Goal: Navigation & Orientation: Go to known website

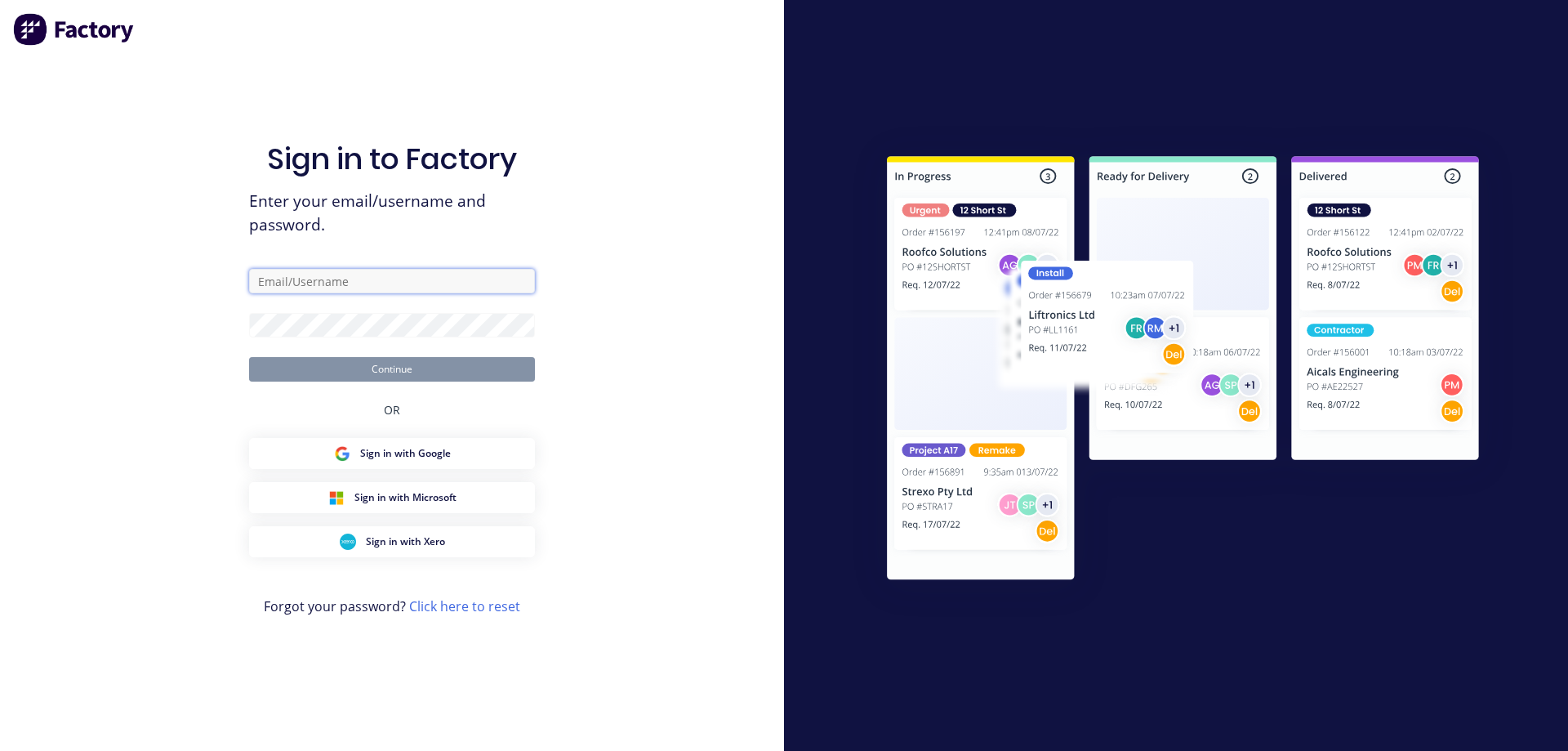
click at [432, 281] on input "text" at bounding box center [392, 280] width 286 height 24
type input "[EMAIL_ADDRESS][DOMAIN_NAME]"
click at [103, 397] on div "Sign in to Factory Enter your email/username and password. [PERSON_NAME][EMAIL_…" at bounding box center [392, 376] width 784 height 751
click at [300, 315] on form "[EMAIL_ADDRESS][DOMAIN_NAME] Continue" at bounding box center [392, 325] width 286 height 113
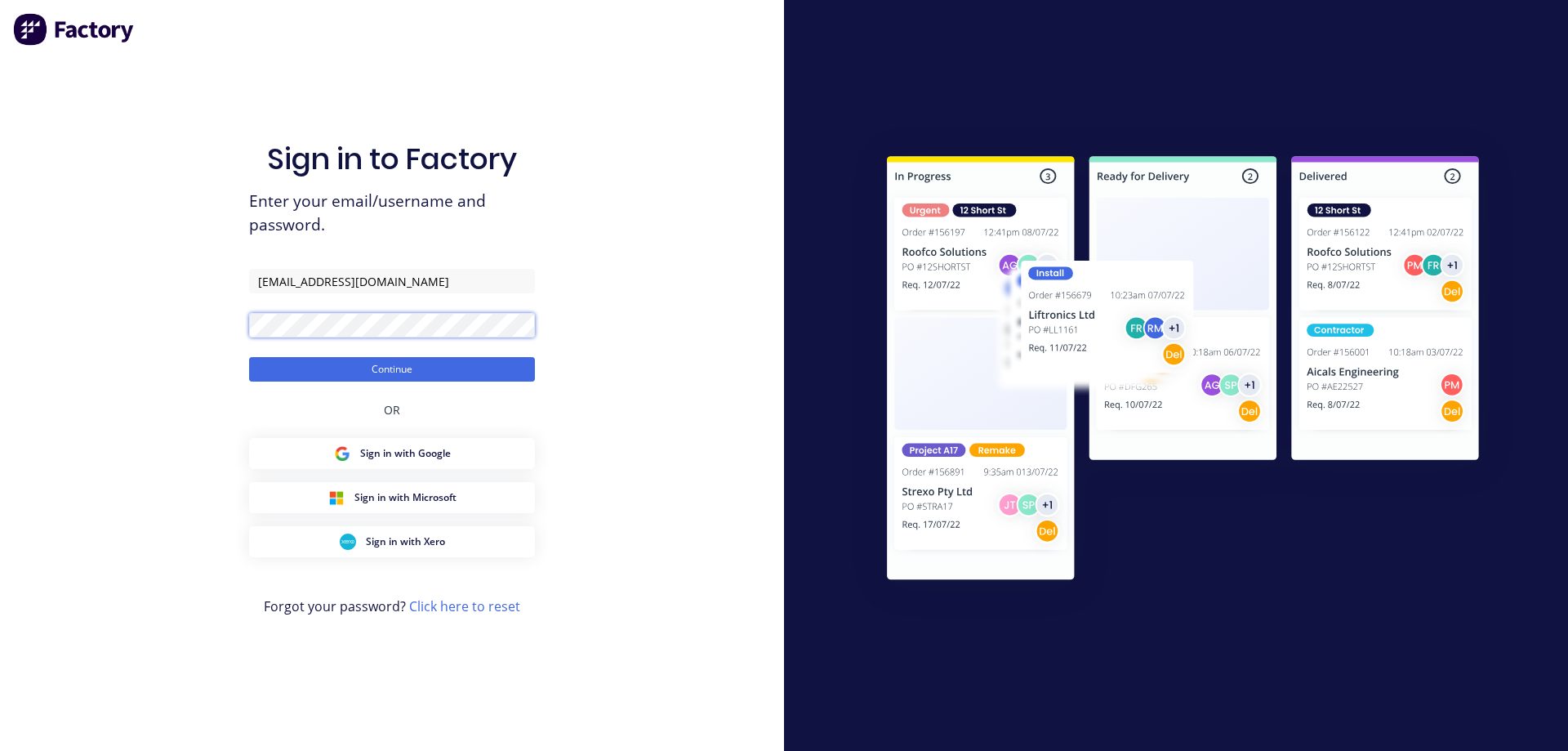
click at [250, 357] on button "Continue" at bounding box center [392, 369] width 286 height 24
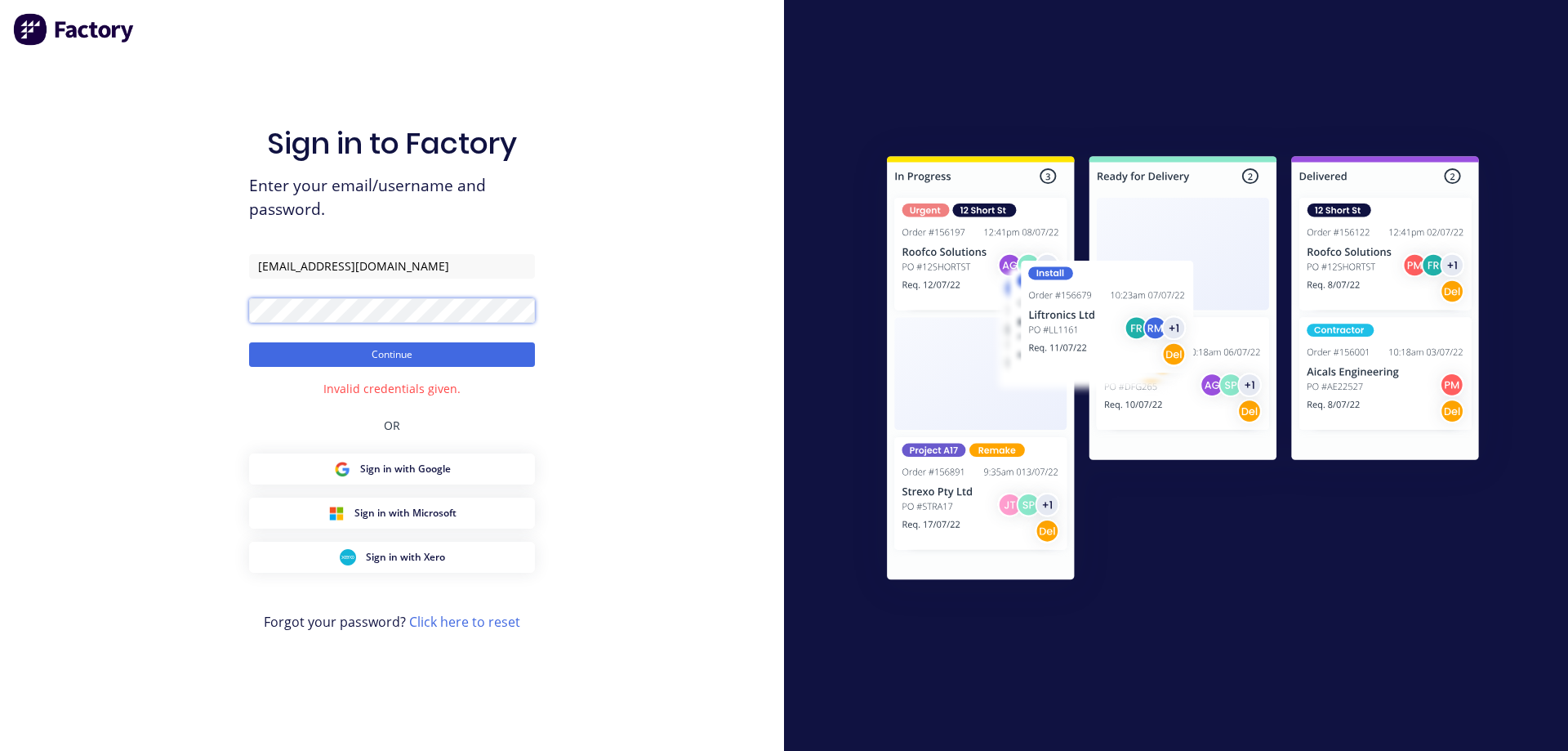
drag, startPoint x: 300, startPoint y: 308, endPoint x: 219, endPoint y: 315, distance: 81.3
click at [219, 323] on div "Sign in to Factory Enter your email/username and password. [PERSON_NAME][EMAIL_…" at bounding box center [392, 376] width 784 height 751
click at [250, 342] on button "Continue" at bounding box center [392, 354] width 286 height 24
click at [413, 357] on button "Continue" at bounding box center [392, 354] width 286 height 24
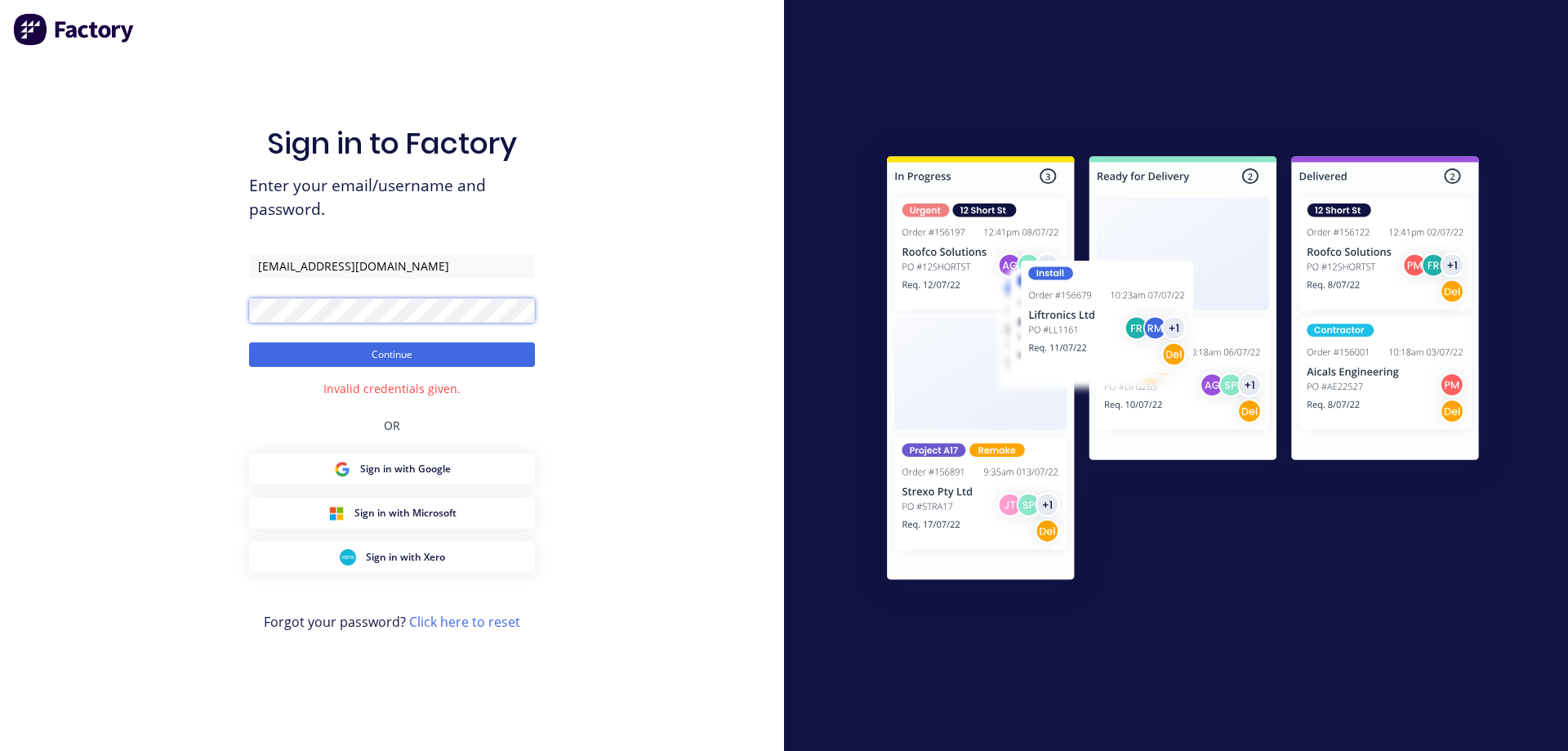
click at [81, 327] on div "Sign in to Factory Enter your email/username and password. [PERSON_NAME][EMAIL_…" at bounding box center [392, 376] width 784 height 751
click at [181, 365] on div "Sign in to Factory Enter your email/username and password. [PERSON_NAME][EMAIL_…" at bounding box center [392, 376] width 784 height 751
click at [372, 369] on div "Sign in to Factory Enter your email/username and password. [PERSON_NAME][EMAIL_…" at bounding box center [392, 391] width 286 height 692
click at [371, 362] on button "Continue" at bounding box center [392, 354] width 286 height 24
